Goal: Task Accomplishment & Management: Use online tool/utility

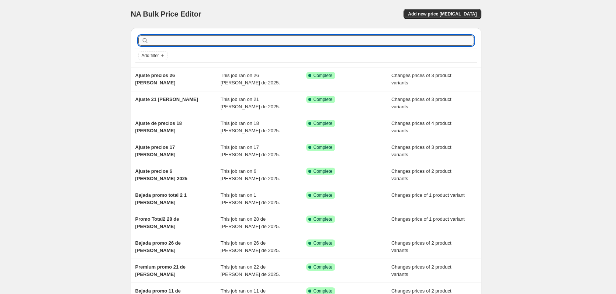
click at [180, 44] on input "text" at bounding box center [312, 40] width 324 height 10
type input "Ajuste precios"
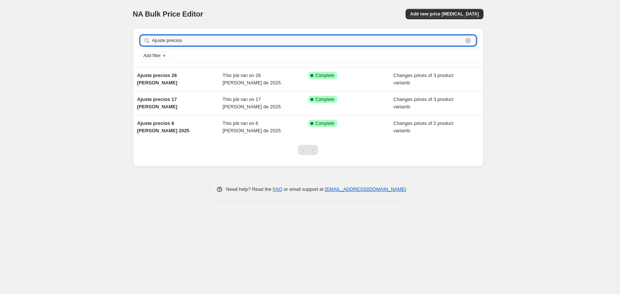
click at [224, 37] on input "Ajuste precios" at bounding box center [307, 40] width 311 height 10
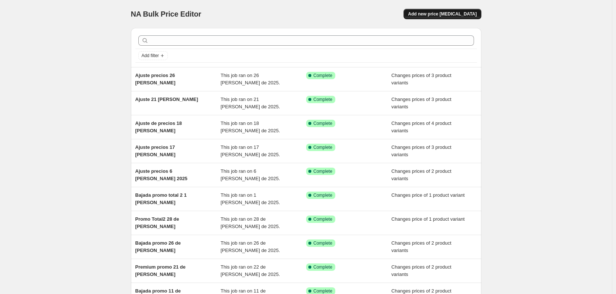
click at [444, 12] on span "Add new price change job" at bounding box center [442, 14] width 69 height 6
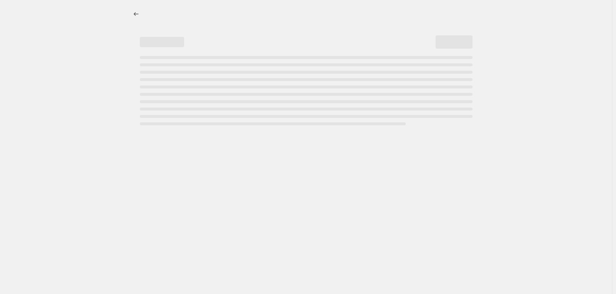
select select "percentage"
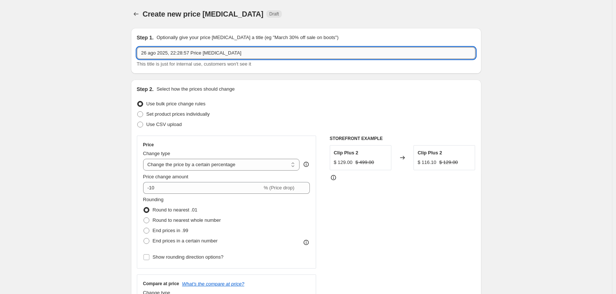
click at [221, 55] on input "26 ago 2025, 22:28:57 Price change job" at bounding box center [306, 53] width 339 height 12
type input "Ajuste precios 27 de agosto"
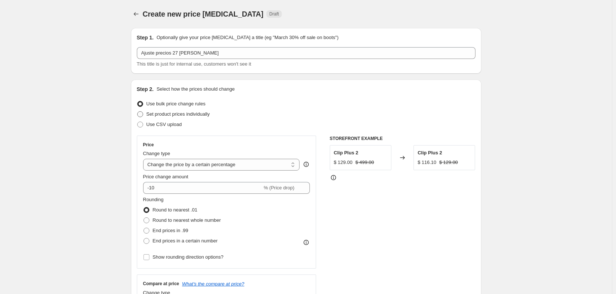
click at [195, 114] on span "Set product prices individually" at bounding box center [177, 114] width 63 height 6
click at [138, 112] on input "Set product prices individually" at bounding box center [137, 111] width 0 height 0
radio input "true"
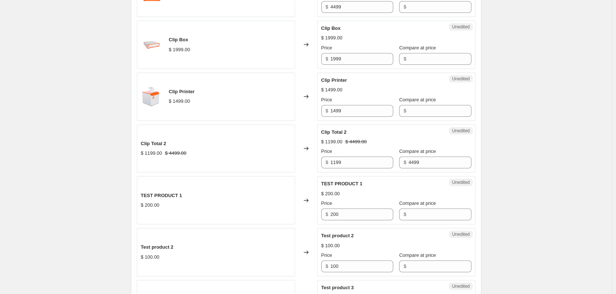
scroll to position [541, 0]
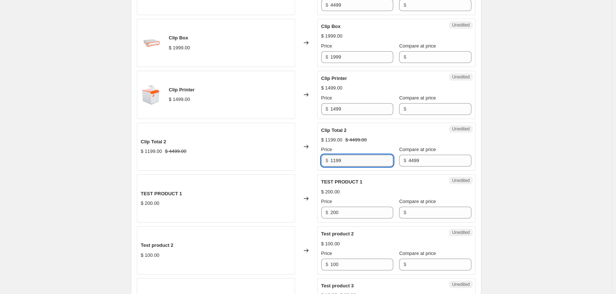
click at [337, 159] on input "1199" at bounding box center [361, 161] width 63 height 12
type input "1499"
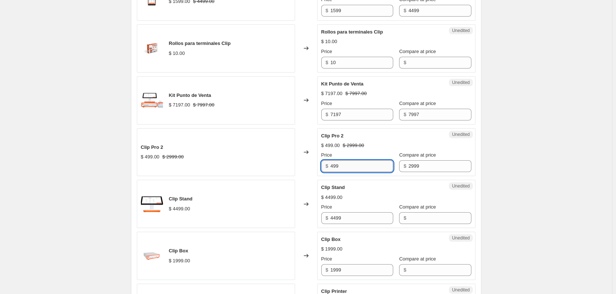
click at [345, 168] on input "499" at bounding box center [361, 166] width 63 height 12
type input "749"
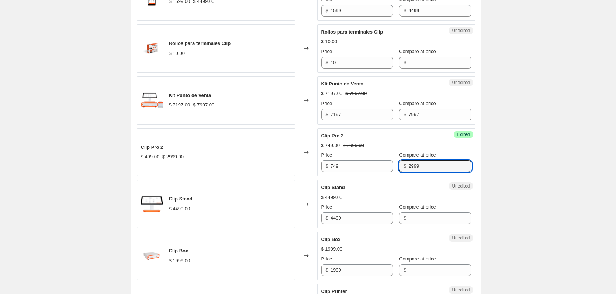
click at [115, 156] on div "Create new price change job. This page is ready Create new price change job Dra…" at bounding box center [306, 200] width 612 height 1056
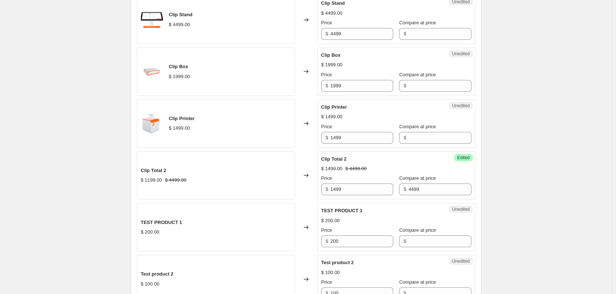
scroll to position [672, 0]
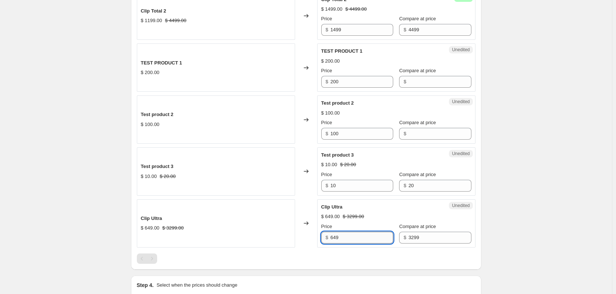
click at [353, 234] on input "649" at bounding box center [361, 238] width 63 height 12
type input "999"
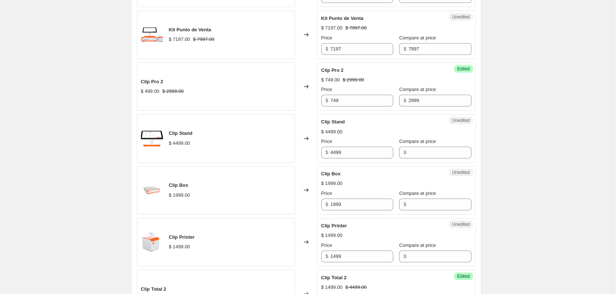
scroll to position [377, 0]
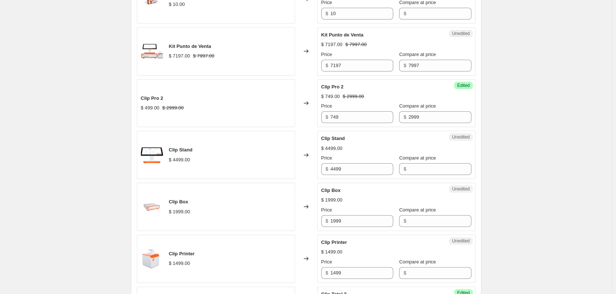
click at [537, 119] on div "Create new price change job. This page is ready Create new price change job Dra…" at bounding box center [306, 151] width 612 height 1056
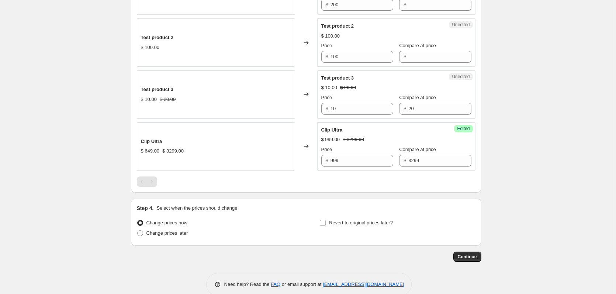
scroll to position [762, 0]
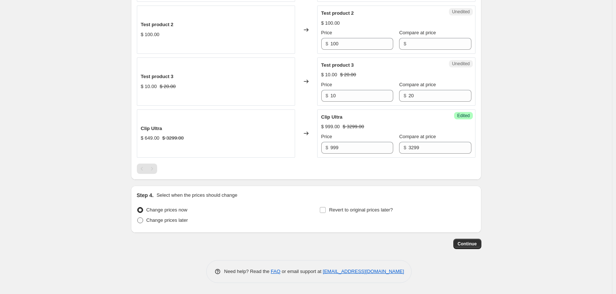
click at [183, 221] on span "Change prices later" at bounding box center [167, 221] width 42 height 6
click at [138, 218] on input "Change prices later" at bounding box center [137, 218] width 0 height 0
radio input "true"
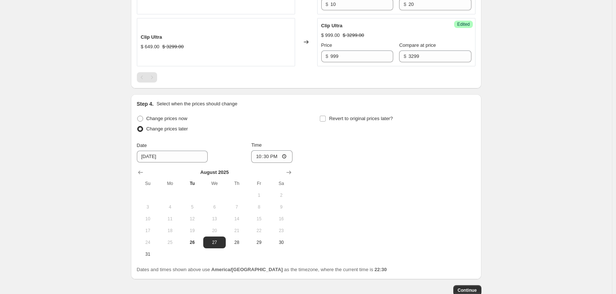
scroll to position [900, 0]
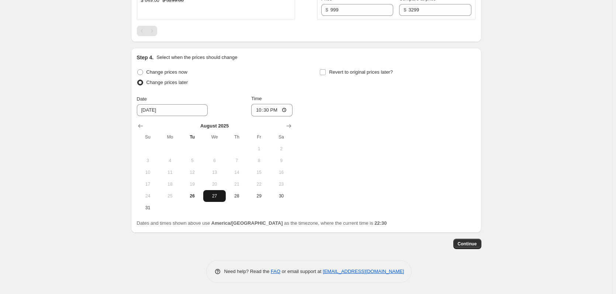
click at [220, 198] on span "27" at bounding box center [214, 196] width 16 height 6
click at [268, 113] on input "22:30" at bounding box center [271, 110] width 41 height 13
type input "07:00"
click at [477, 243] on span "Continue" at bounding box center [467, 244] width 19 height 6
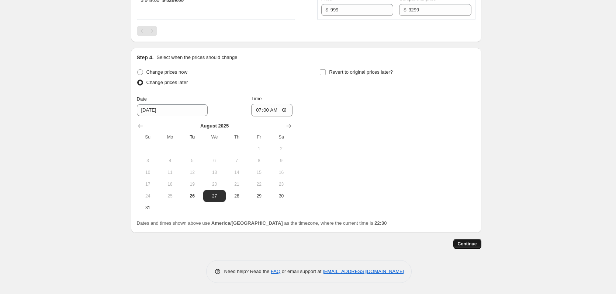
scroll to position [0, 0]
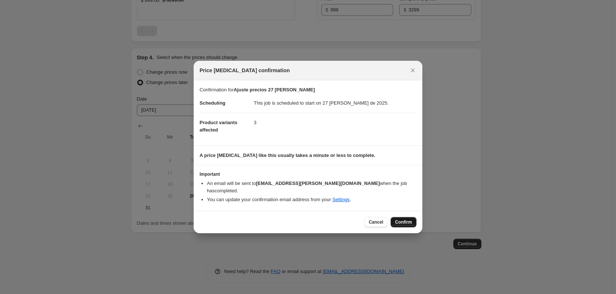
click at [409, 220] on span "Confirm" at bounding box center [403, 222] width 17 height 6
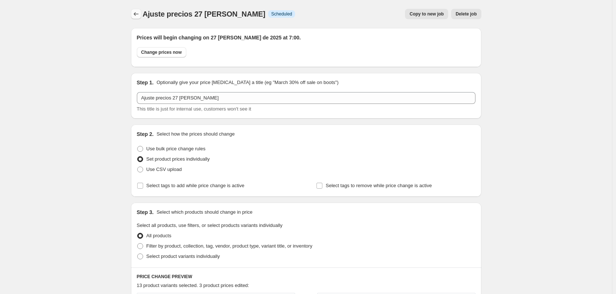
click at [139, 16] on icon "Price change jobs" at bounding box center [135, 13] width 7 height 7
